Goal: Task Accomplishment & Management: Manage account settings

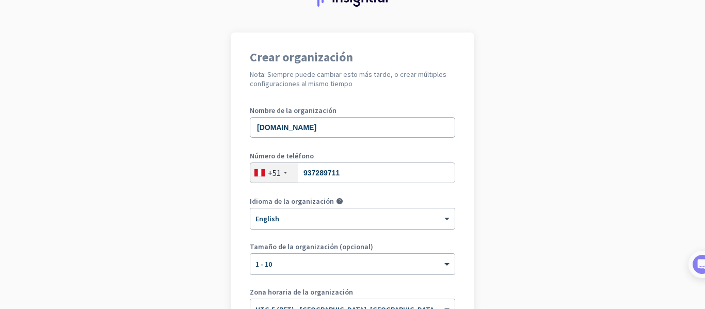
scroll to position [36, 0]
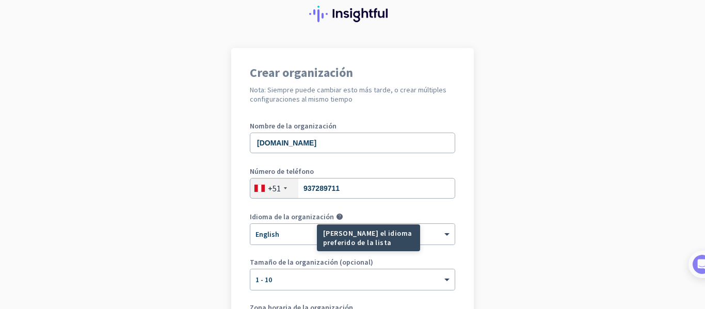
click at [323, 228] on div "[PERSON_NAME] el idioma preferido de la lista" at bounding box center [368, 238] width 103 height 27
click at [307, 234] on mat-tooltip-component "[PERSON_NAME] el idioma preferido de la lista" at bounding box center [331, 238] width 103 height 27
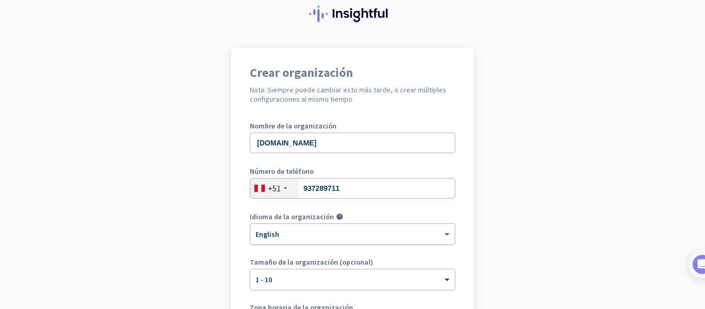
click at [442, 237] on span at bounding box center [448, 234] width 13 height 9
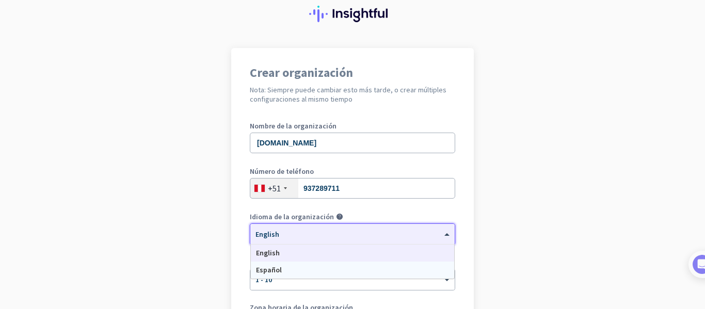
click at [409, 274] on div "Español" at bounding box center [352, 270] width 203 height 17
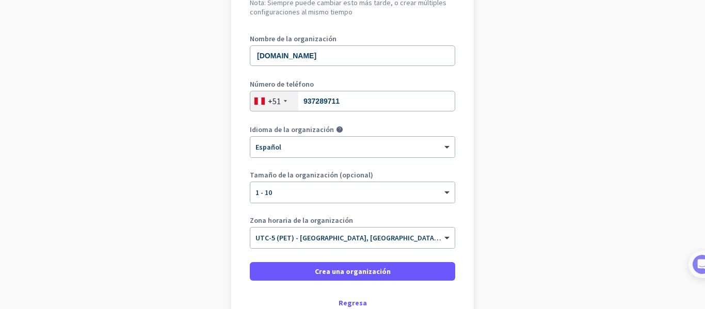
scroll to position [155, 0]
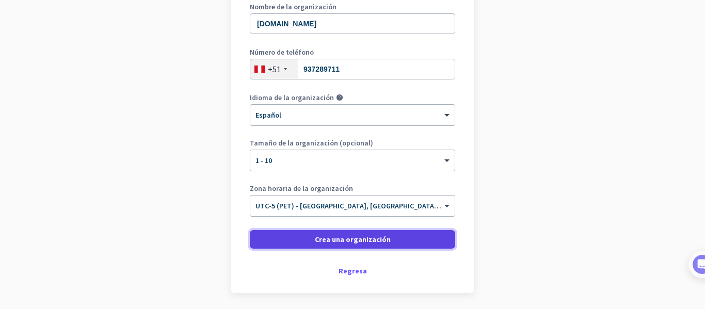
click at [364, 242] on span "Crea una organización" at bounding box center [353, 239] width 76 height 10
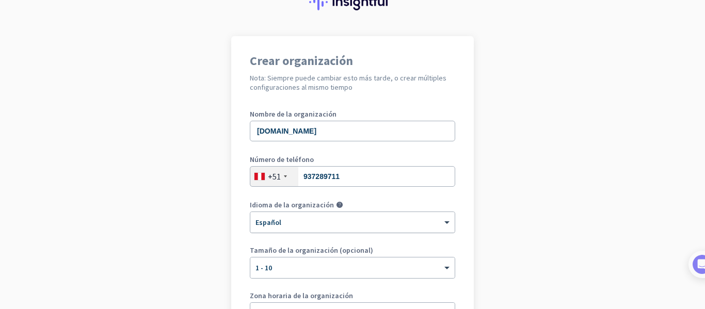
scroll to position [36, 0]
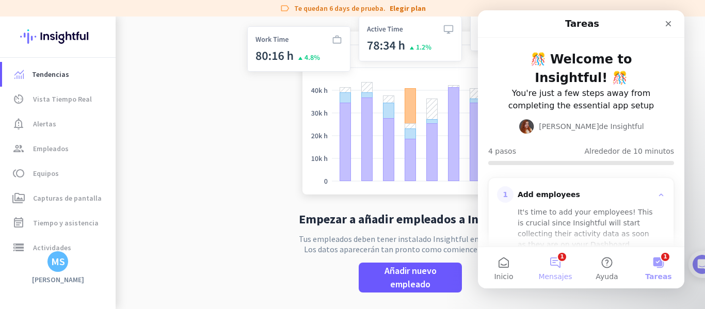
click at [564, 262] on button "1 Mensajes" at bounding box center [556, 267] width 52 height 41
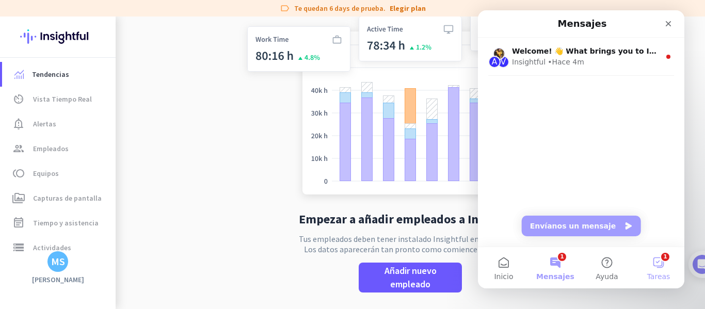
click at [650, 268] on button "1 Tareas" at bounding box center [659, 267] width 52 height 41
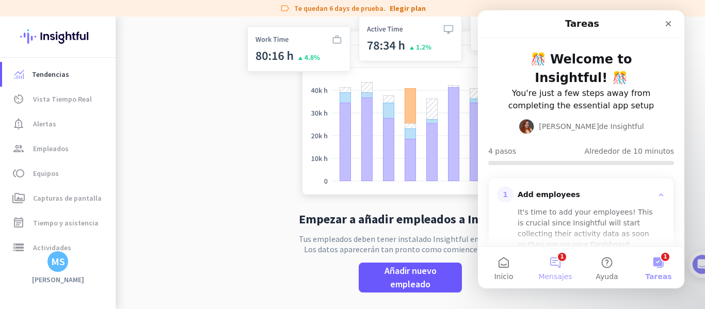
click at [561, 264] on button "1 Mensajes" at bounding box center [556, 267] width 52 height 41
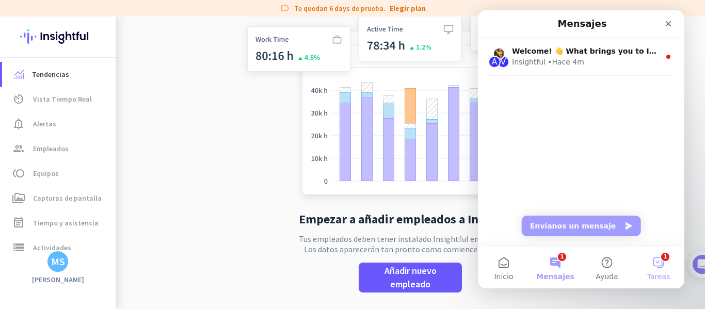
click at [661, 265] on button "1 Tareas" at bounding box center [659, 267] width 52 height 41
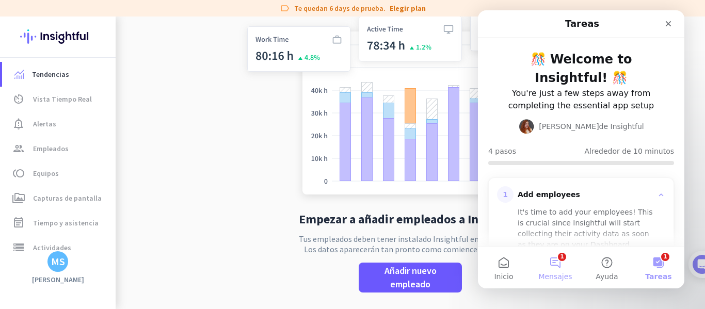
click at [557, 273] on span "Mensajes" at bounding box center [555, 276] width 34 height 7
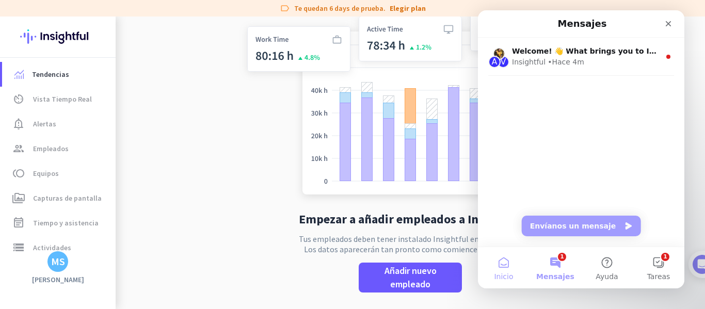
click at [495, 274] on span "Inicio" at bounding box center [503, 276] width 19 height 7
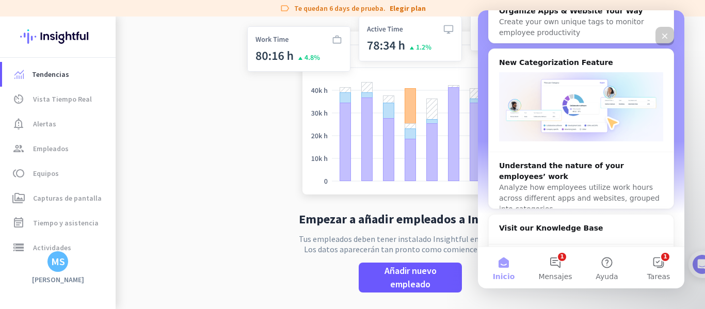
scroll to position [516, 0]
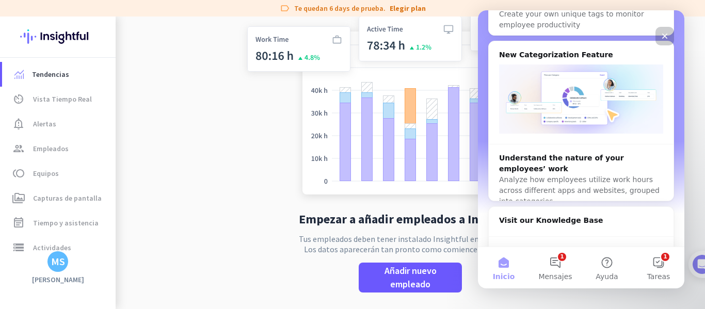
click at [667, 34] on icon "Cerrar" at bounding box center [665, 36] width 8 height 8
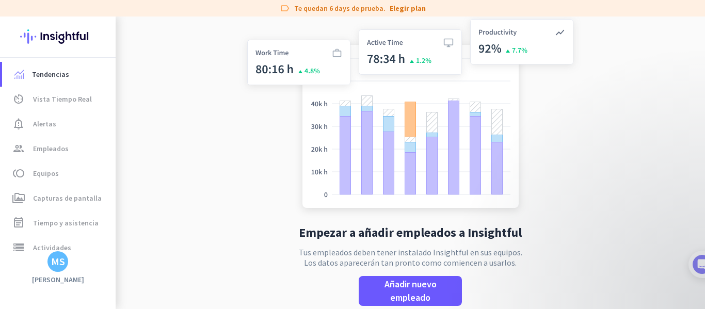
scroll to position [0, 0]
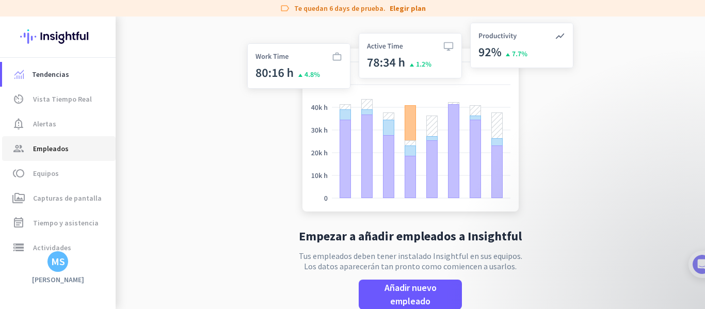
click at [74, 150] on span "group Empleados" at bounding box center [58, 148] width 97 height 12
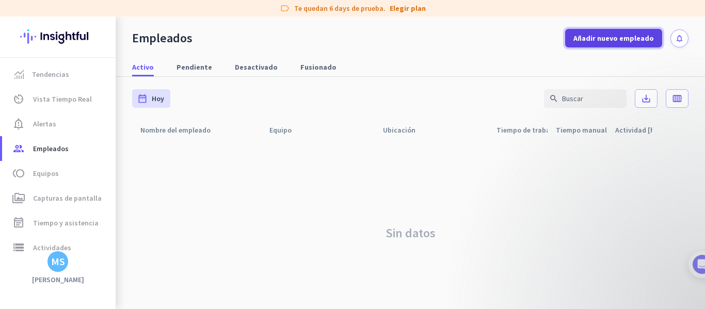
click at [611, 38] on span "Añadir nuevo empleado" at bounding box center [613, 38] width 81 height 10
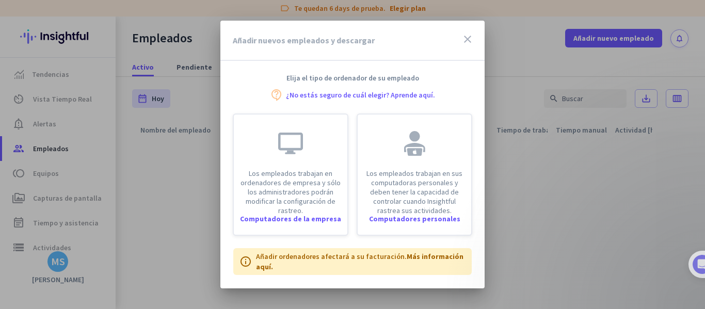
click at [388, 95] on link "¿No estás seguro de cuál elegir? Aprende aquí." at bounding box center [360, 94] width 149 height 7
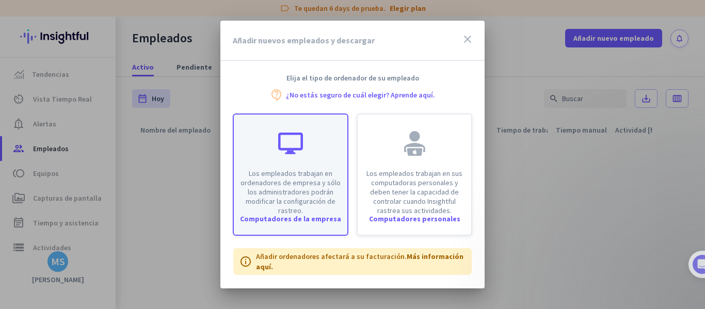
click at [291, 174] on p "Los empleados trabajan en ordenadores de empresa y sólo los administradores pod…" at bounding box center [290, 192] width 101 height 46
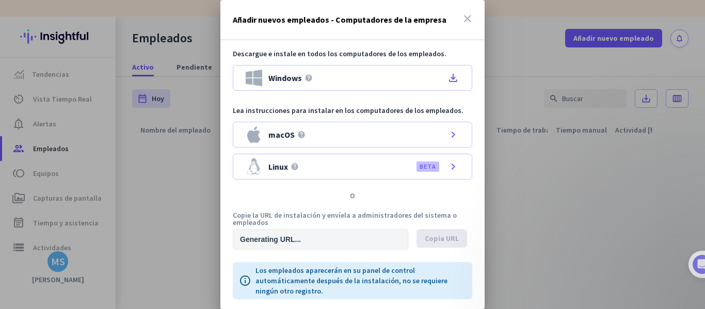
type input "https://app.insightful.io/#/installation/company?token=eyJhbGciOiJIUzI1NiIsInR5…"
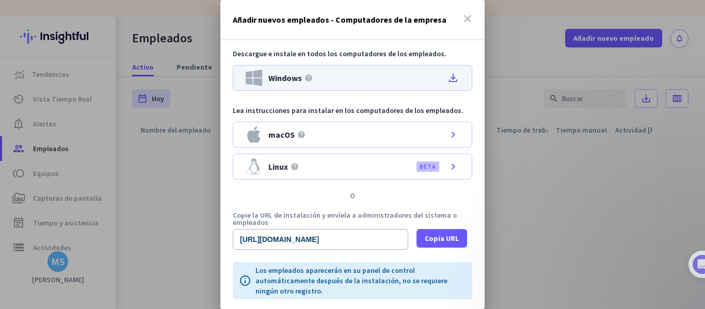
click at [431, 81] on div "Windows help file_download" at bounding box center [353, 78] width 240 height 26
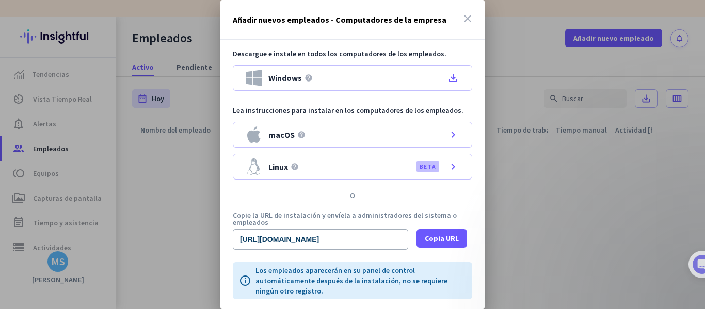
click at [375, 194] on div "O" at bounding box center [352, 195] width 264 height 7
click at [437, 241] on span "Copia URL" at bounding box center [442, 238] width 34 height 10
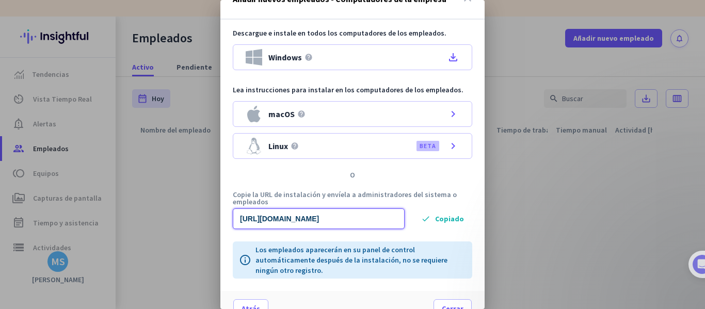
scroll to position [38, 0]
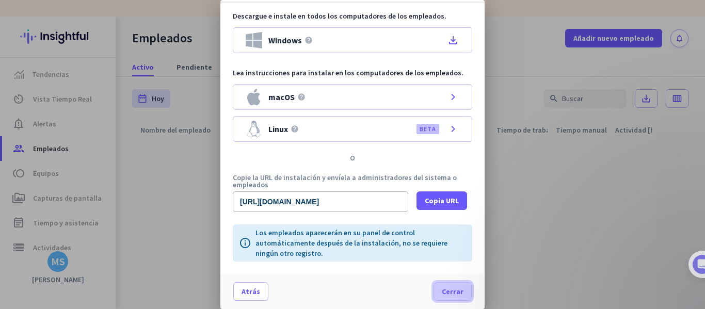
click at [448, 294] on span "Cerrar" at bounding box center [453, 291] width 22 height 10
